Goal: Navigation & Orientation: Find specific page/section

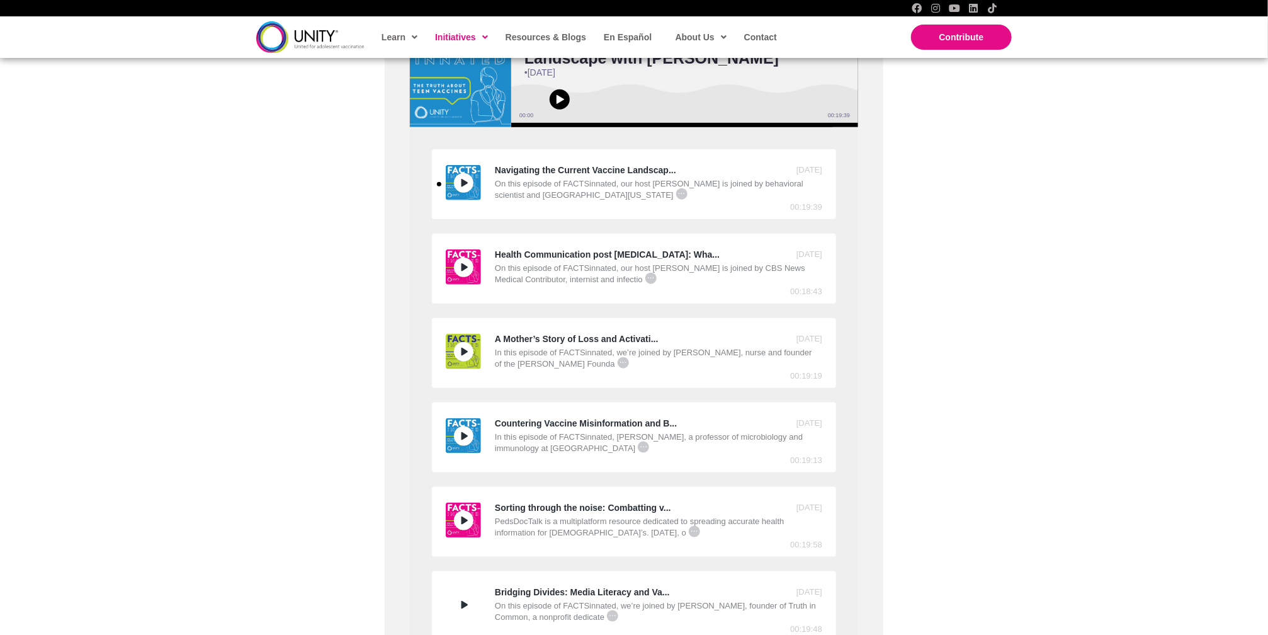
scroll to position [446, 0]
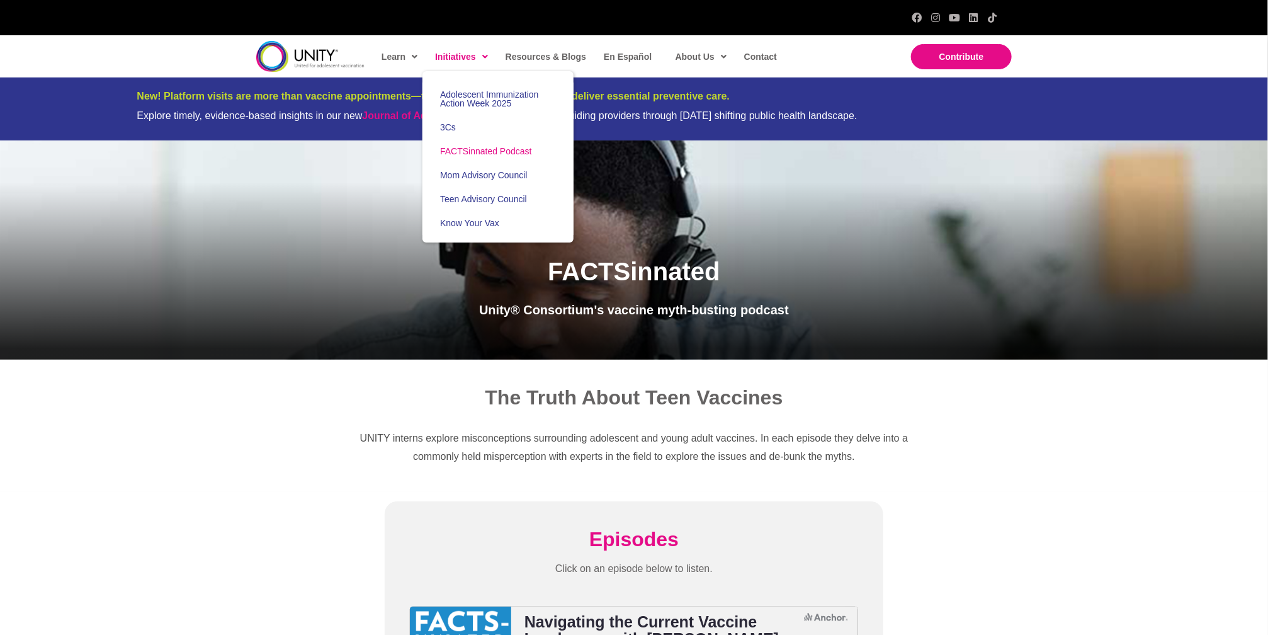
click at [474, 42] on ul "Learn Healthcare Providers Parents Teens & Young Adults Initiatives Adolescent …" at bounding box center [585, 56] width 426 height 35
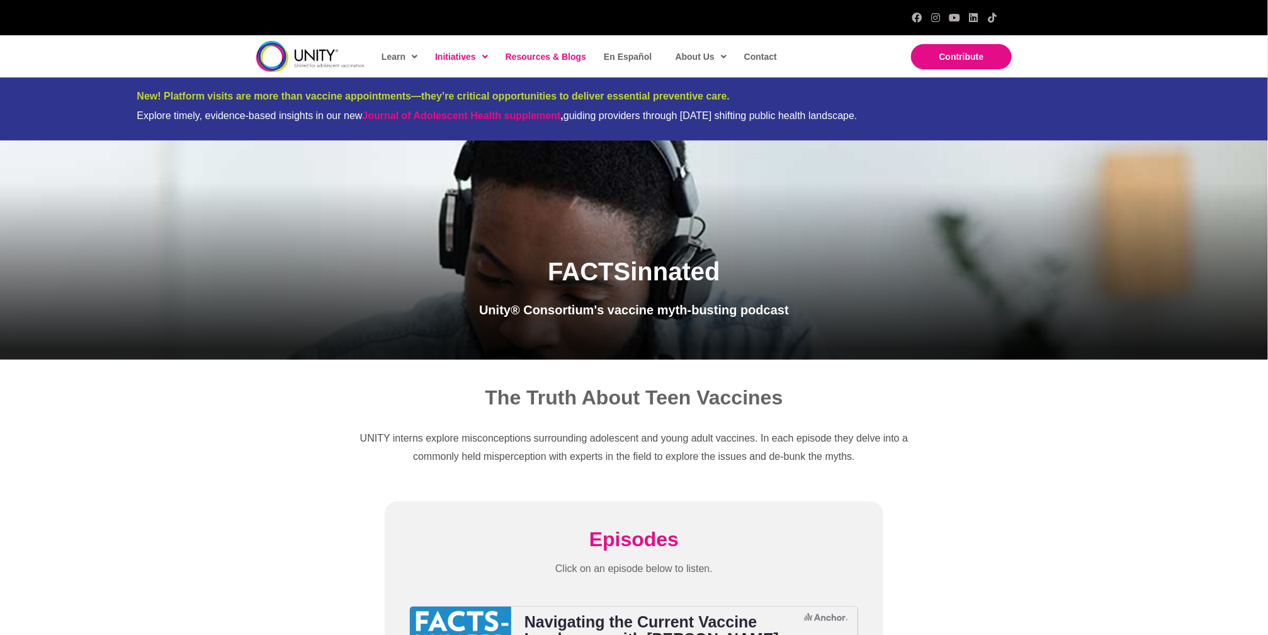
click at [521, 59] on span "Resources & Blogs" at bounding box center [546, 57] width 81 height 10
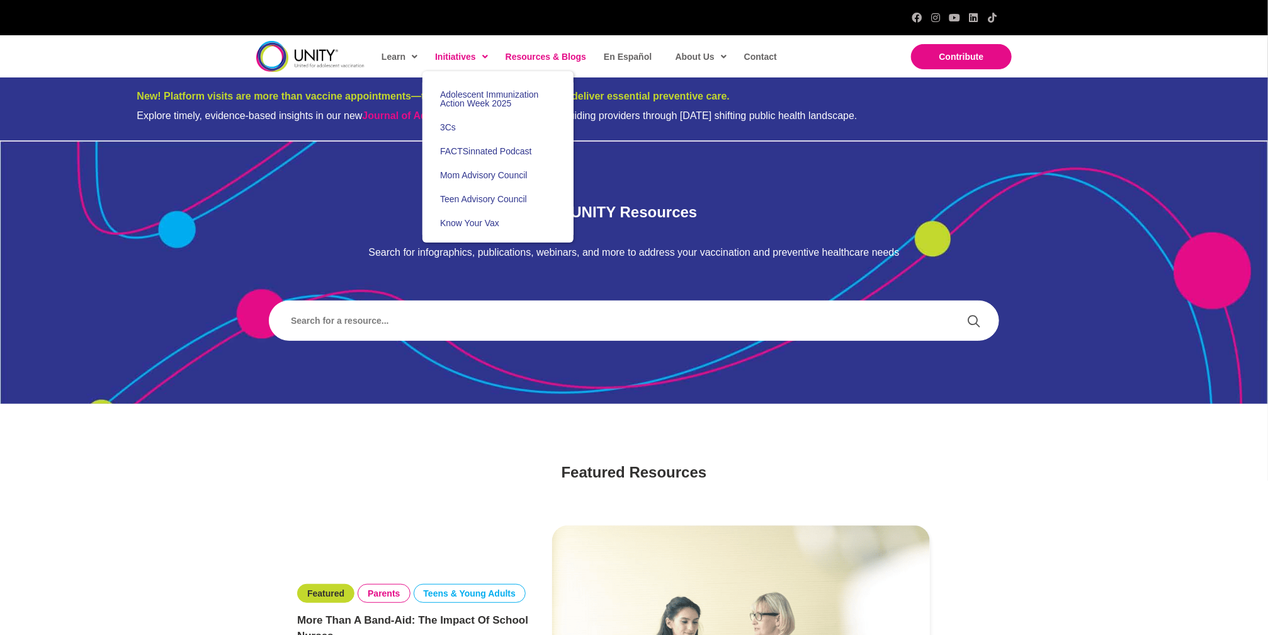
click at [454, 56] on span "Initiatives" at bounding box center [461, 56] width 53 height 19
click at [477, 151] on span "FACTSinnated Podcast" at bounding box center [486, 151] width 92 height 10
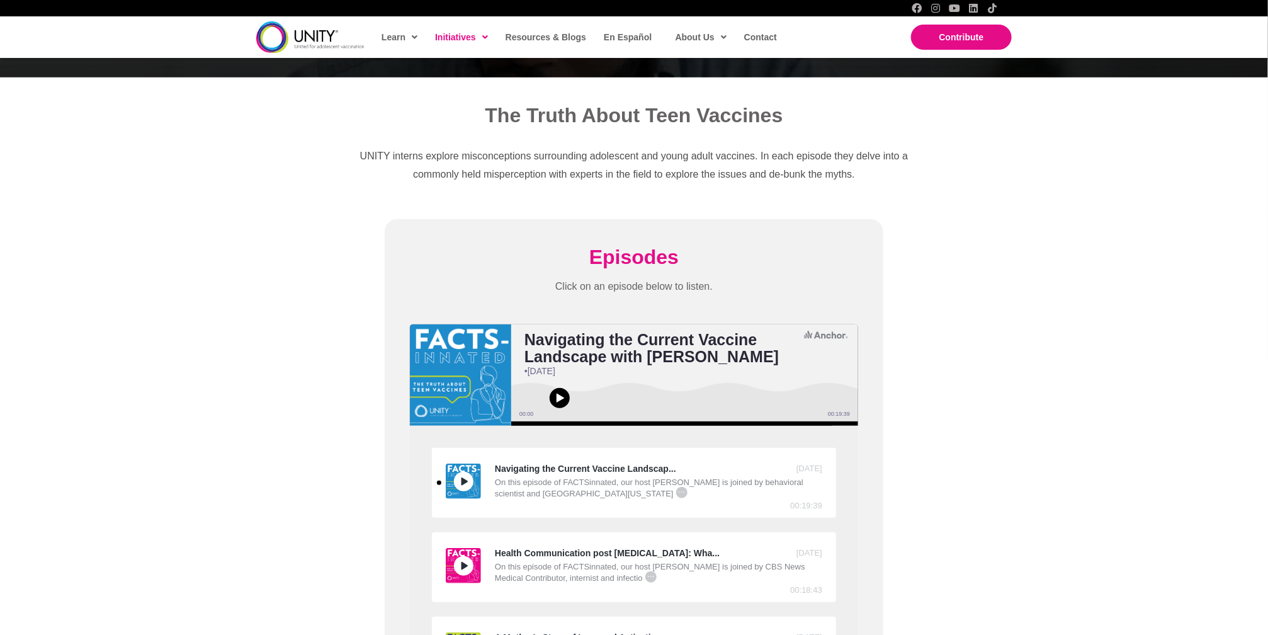
scroll to position [533, 0]
